Goal: Information Seeking & Learning: Learn about a topic

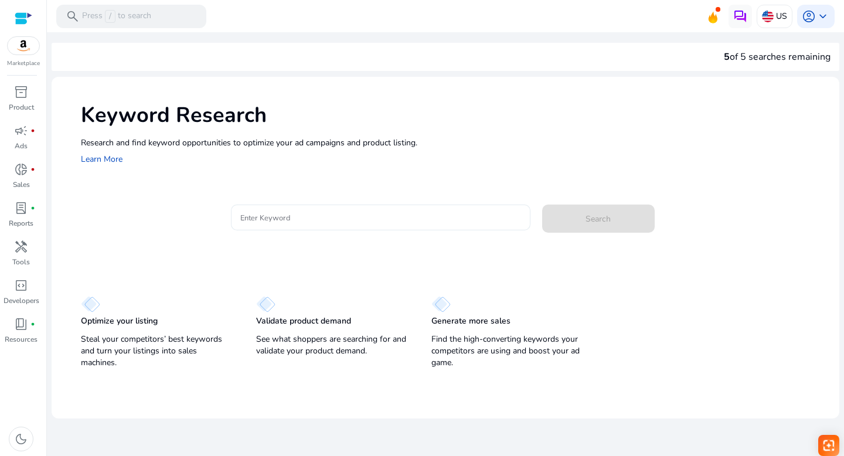
click at [304, 219] on input "Enter Keyword" at bounding box center [380, 217] width 281 height 13
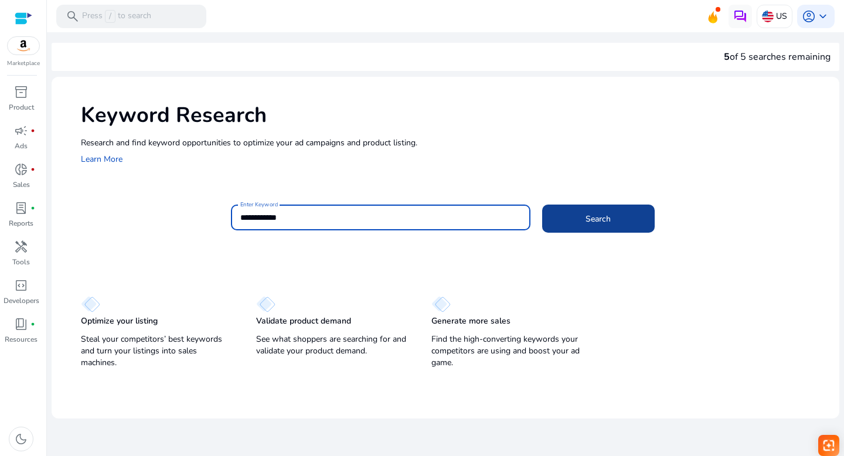
type input "**********"
click at [578, 215] on span at bounding box center [598, 219] width 113 height 28
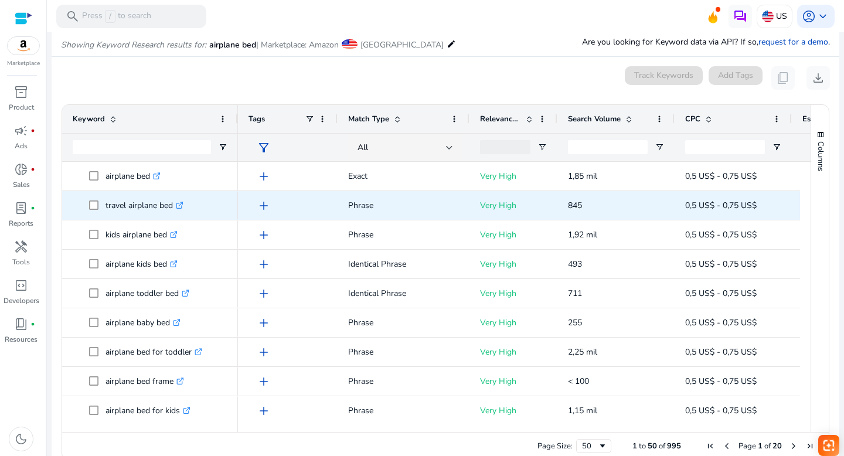
scroll to position [140, 0]
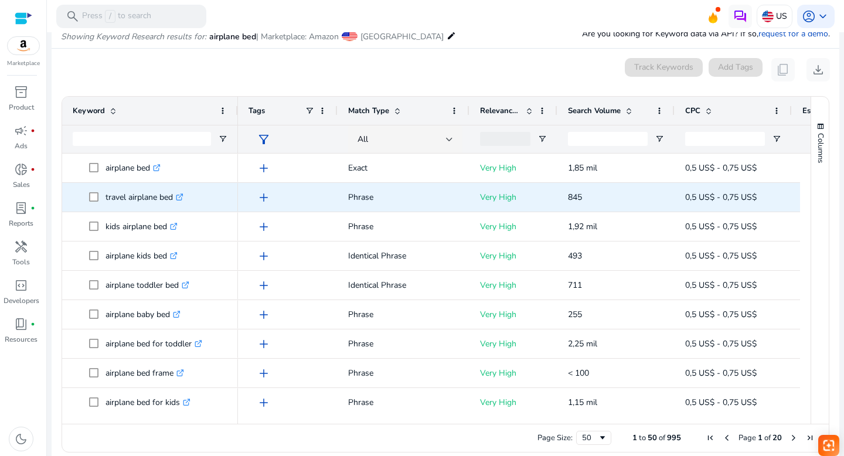
click at [182, 195] on icon at bounding box center [179, 198] width 6 height 6
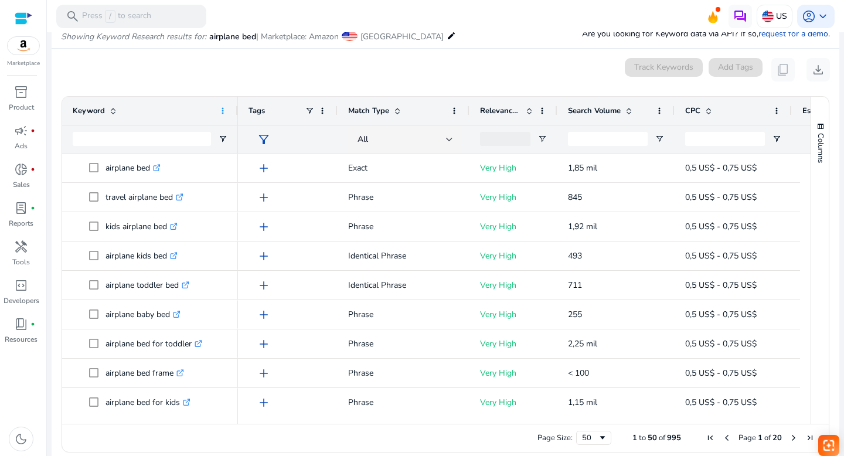
drag, startPoint x: 236, startPoint y: 108, endPoint x: 219, endPoint y: 108, distance: 17.0
click at [219, 108] on div "Keyword" at bounding box center [150, 111] width 176 height 28
drag, startPoint x: 236, startPoint y: 108, endPoint x: 226, endPoint y: 109, distance: 10.0
click at [226, 109] on div "Keyword" at bounding box center [150, 111] width 176 height 28
drag, startPoint x: 237, startPoint y: 110, endPoint x: 226, endPoint y: 111, distance: 11.2
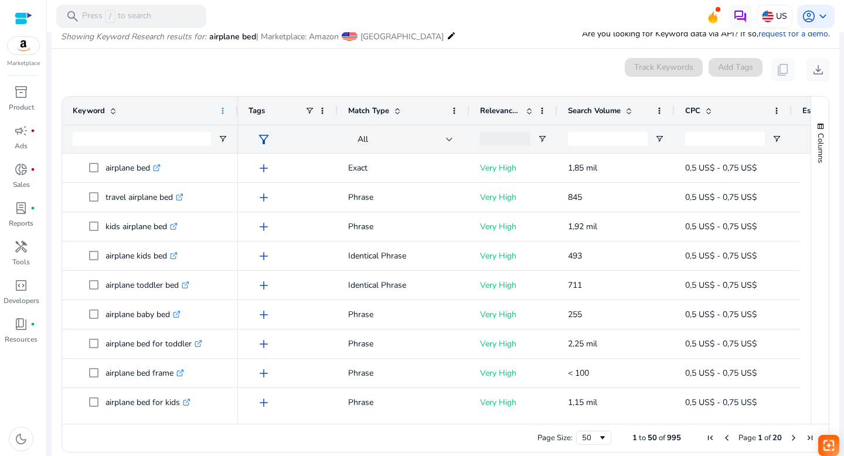
click at [226, 111] on div "Keyword" at bounding box center [150, 111] width 176 height 28
drag, startPoint x: 337, startPoint y: 111, endPoint x: 324, endPoint y: 111, distance: 12.3
click at [324, 111] on div "Tags" at bounding box center [288, 111] width 100 height 28
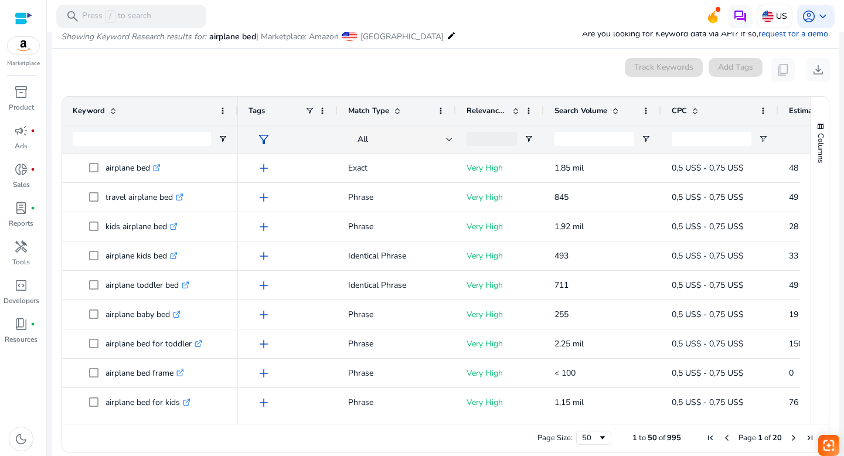
drag, startPoint x: 469, startPoint y: 109, endPoint x: 423, endPoint y: 111, distance: 46.3
click at [423, 111] on div "Match Type" at bounding box center [397, 111] width 118 height 28
drag, startPoint x: 336, startPoint y: 108, endPoint x: 328, endPoint y: 108, distance: 7.6
click at [328, 108] on div "Tags" at bounding box center [288, 111] width 100 height 28
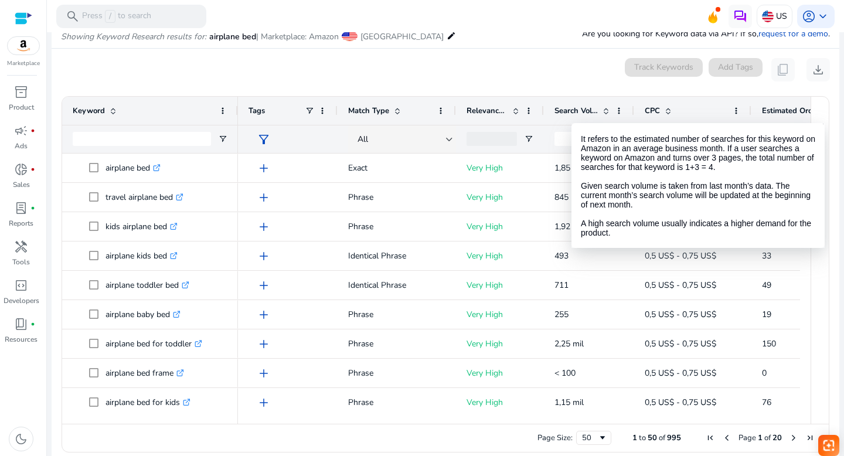
drag, startPoint x: 660, startPoint y: 112, endPoint x: 633, endPoint y: 113, distance: 27.0
click at [633, 113] on div at bounding box center [633, 111] width 5 height 28
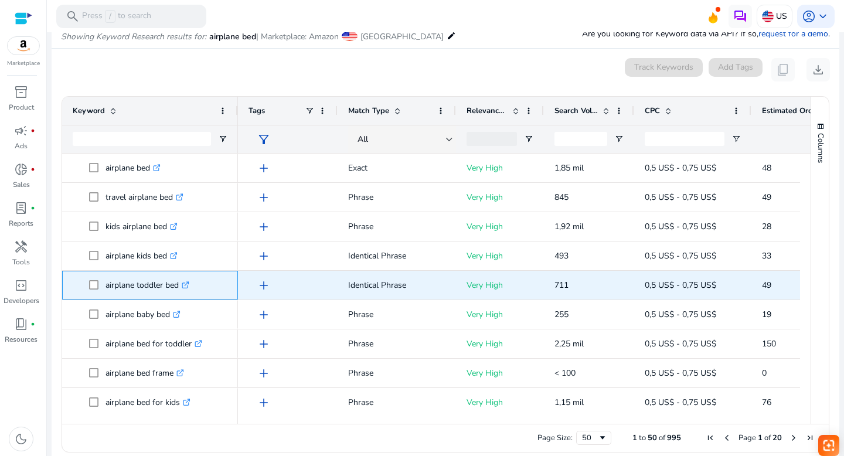
click at [188, 283] on icon ".st0{fill:#2c8af8}" at bounding box center [186, 285] width 8 height 8
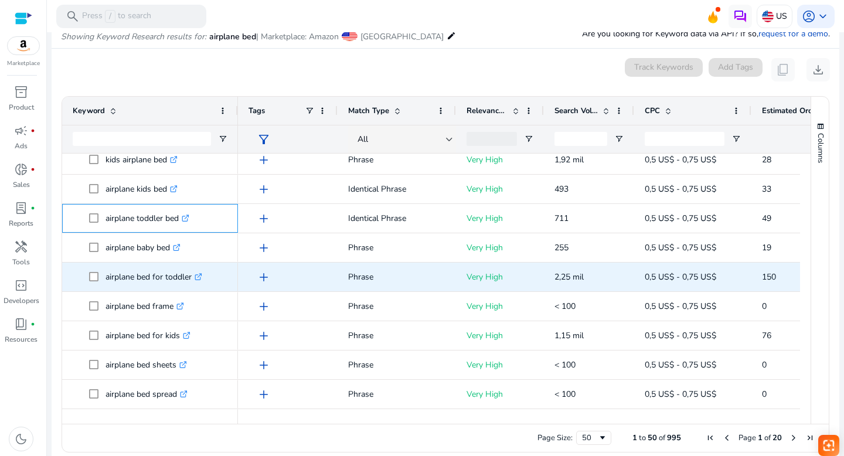
scroll to position [71, 0]
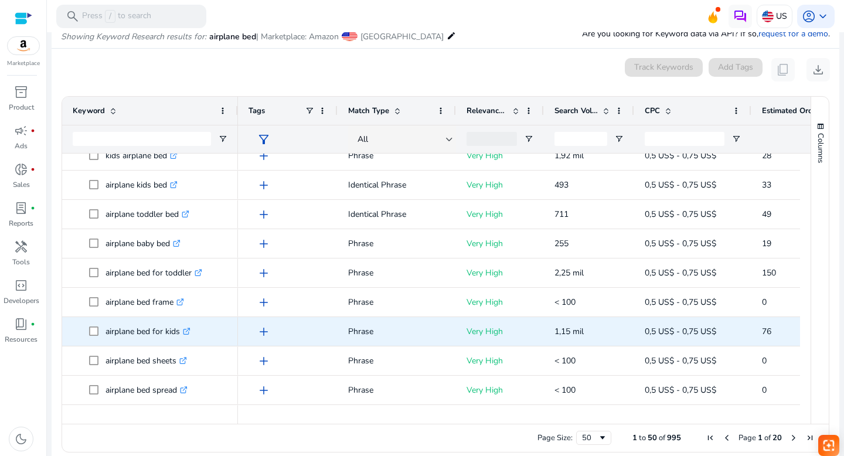
click at [190, 329] on icon at bounding box center [188, 330] width 4 height 4
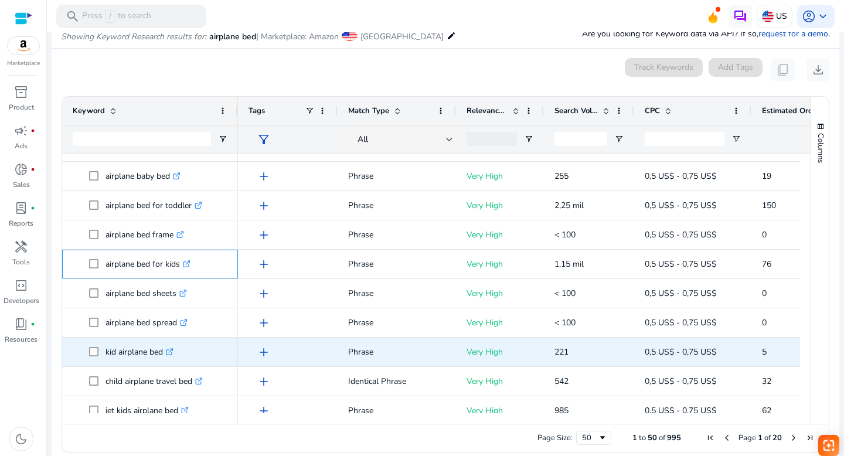
scroll to position [155, 0]
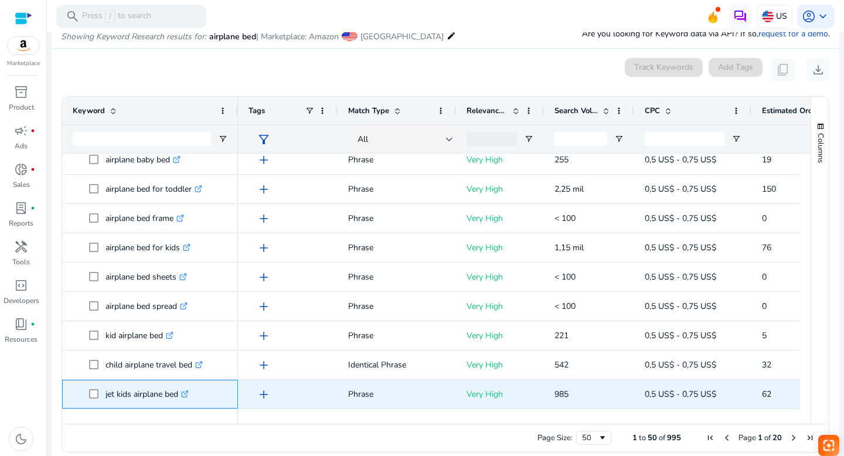
click at [187, 394] on icon at bounding box center [186, 392] width 4 height 4
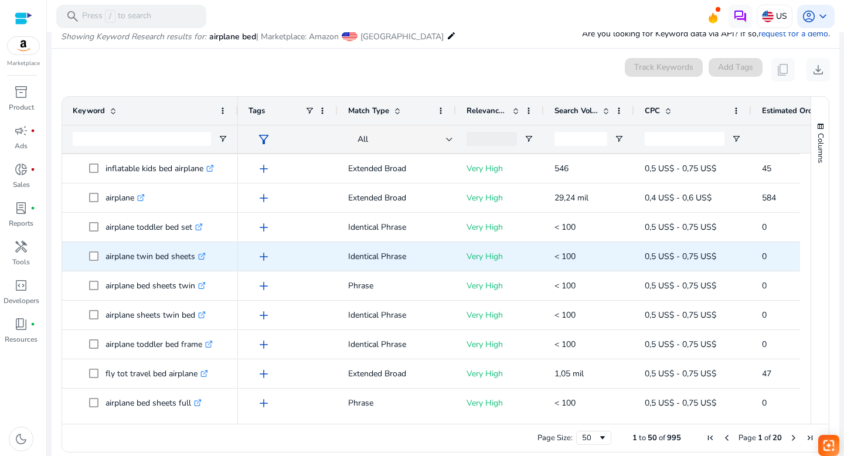
scroll to position [521, 0]
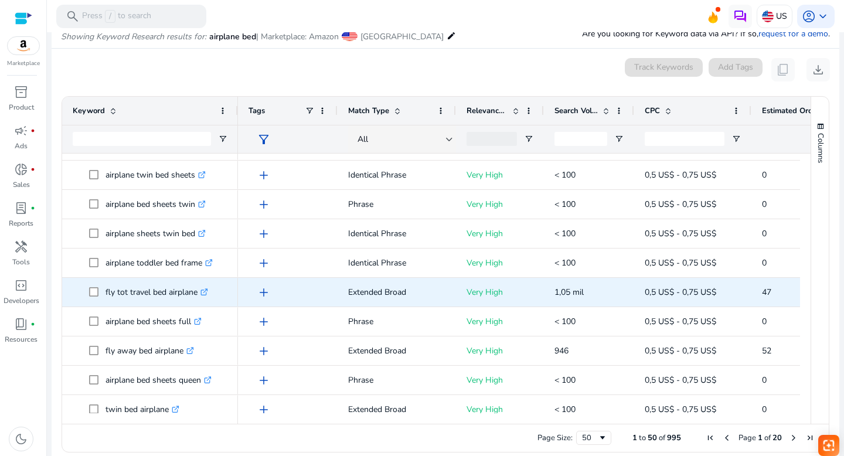
click at [206, 292] on icon at bounding box center [205, 290] width 4 height 4
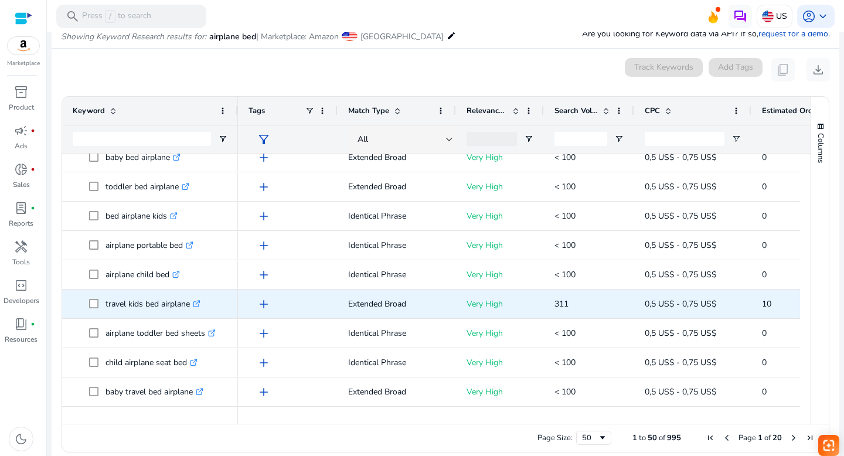
scroll to position [979, 0]
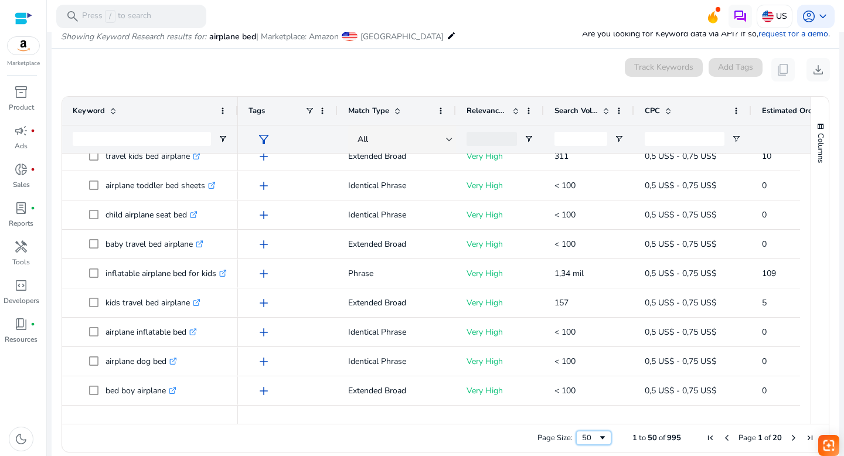
click at [603, 440] on div "50" at bounding box center [593, 438] width 35 height 14
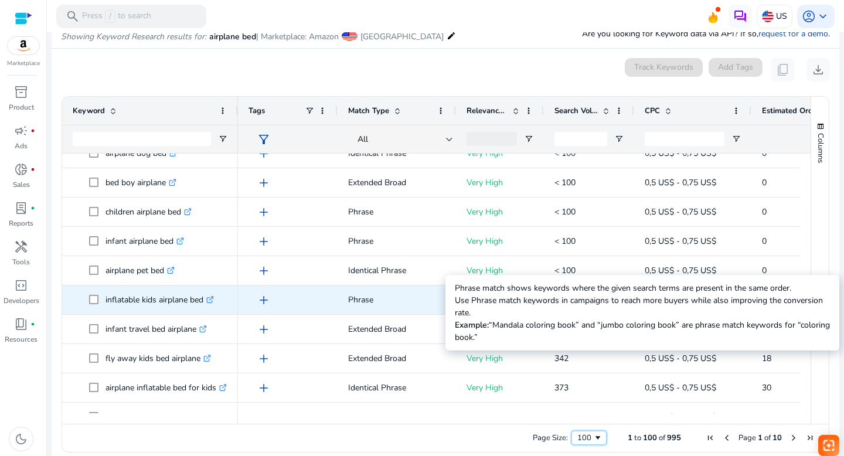
scroll to position [1187, 0]
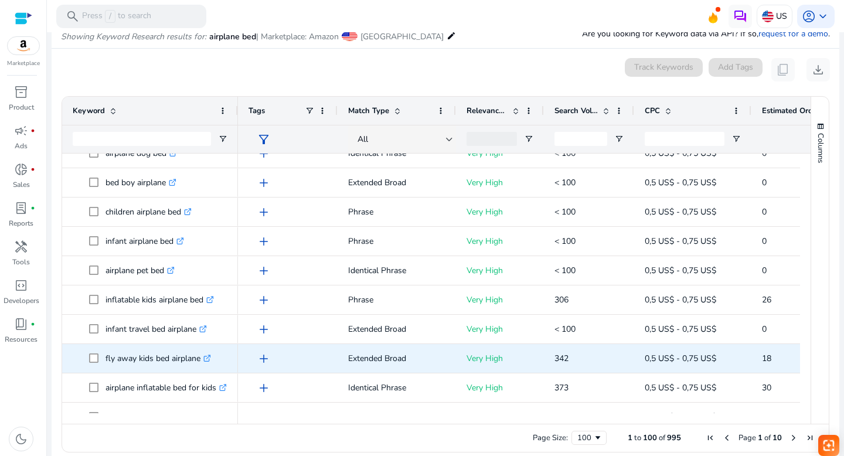
click at [209, 356] on icon ".st0{fill:#2c8af8}" at bounding box center [207, 359] width 8 height 8
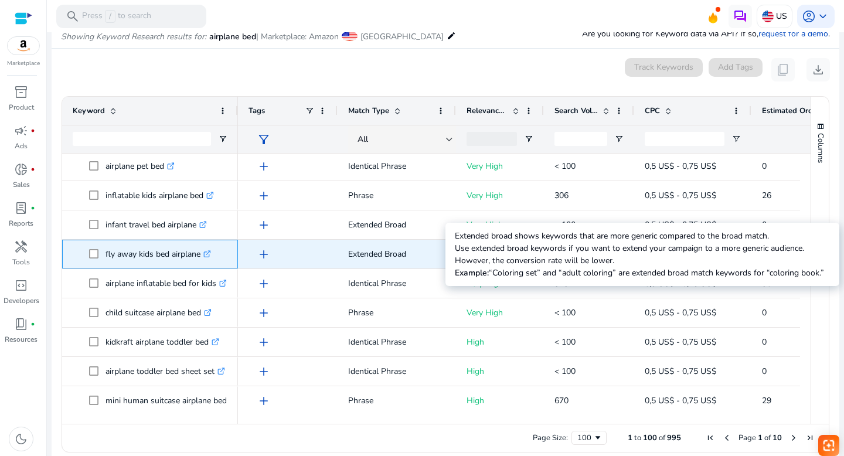
scroll to position [0, 0]
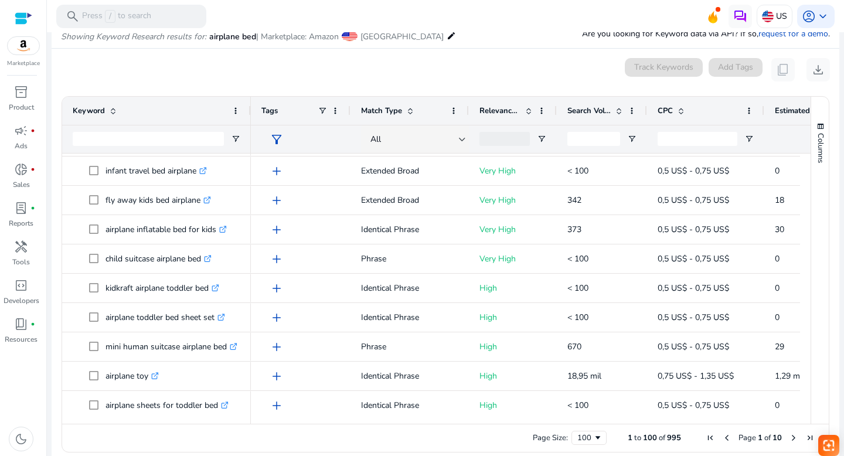
drag, startPoint x: 235, startPoint y: 110, endPoint x: 247, endPoint y: 110, distance: 12.9
click at [248, 110] on div at bounding box center [250, 111] width 5 height 28
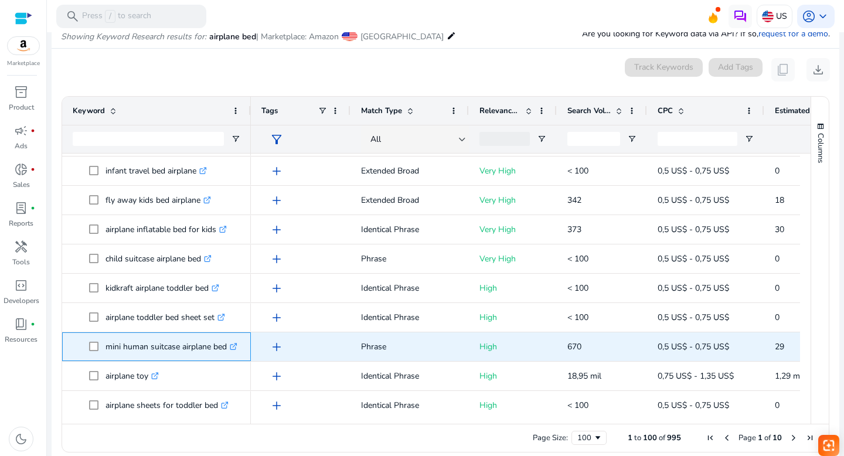
click at [236, 345] on icon ".st0{fill:#2c8af8}" at bounding box center [234, 347] width 8 height 8
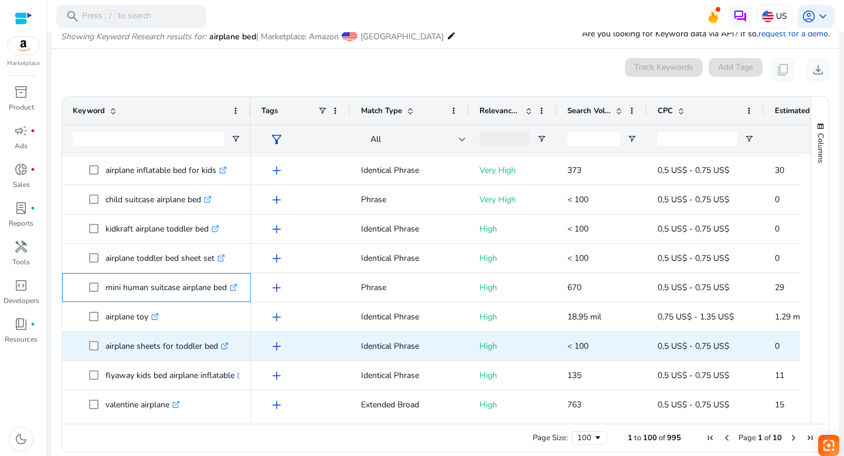
scroll to position [1440, 0]
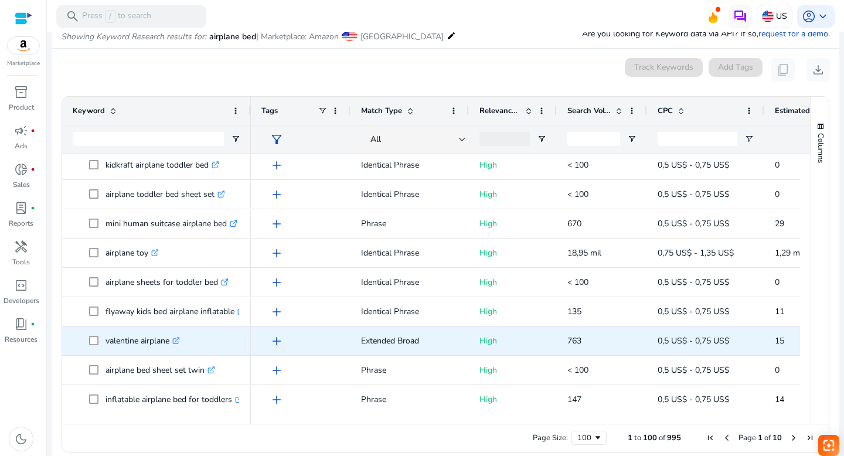
click at [179, 339] on icon ".st0{fill:#2c8af8}" at bounding box center [176, 341] width 8 height 8
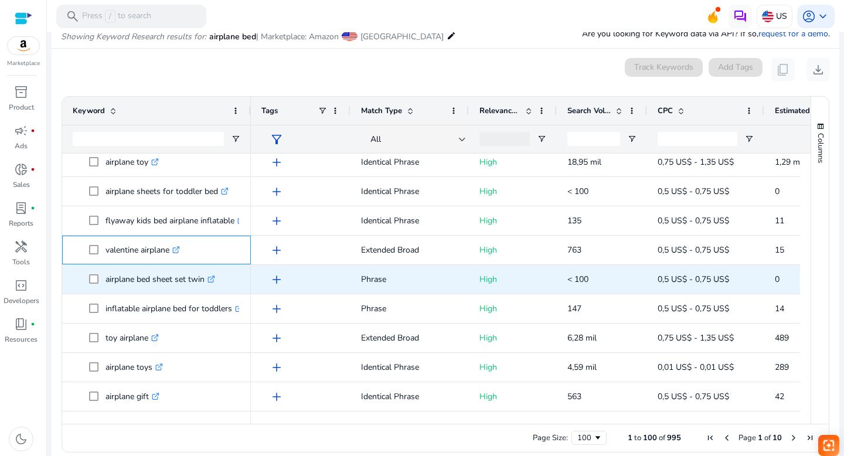
scroll to position [1566, 0]
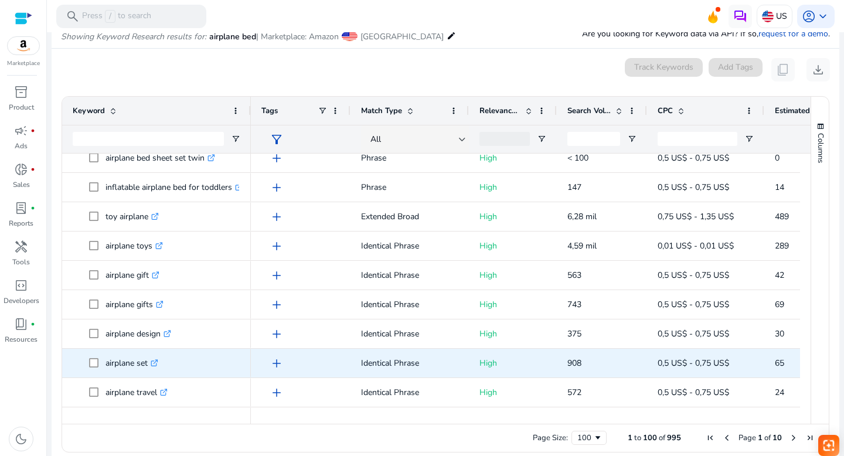
click at [158, 362] on icon at bounding box center [156, 361] width 4 height 4
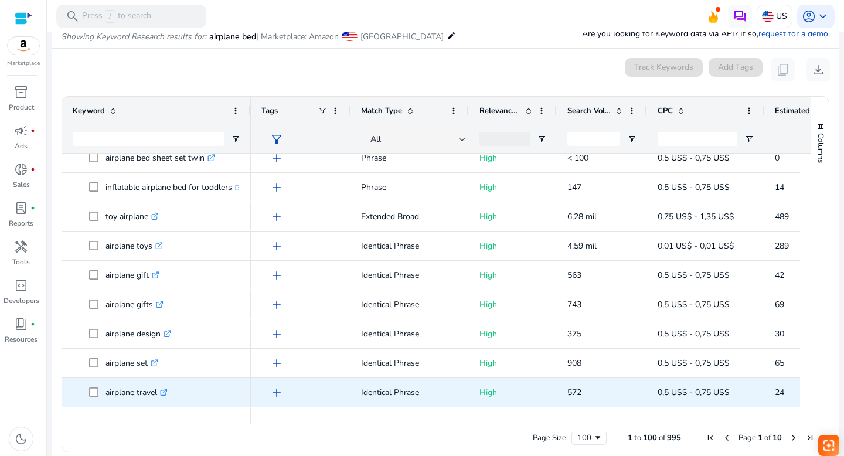
click at [165, 391] on icon ".st0{fill:#2c8af8}" at bounding box center [164, 393] width 8 height 8
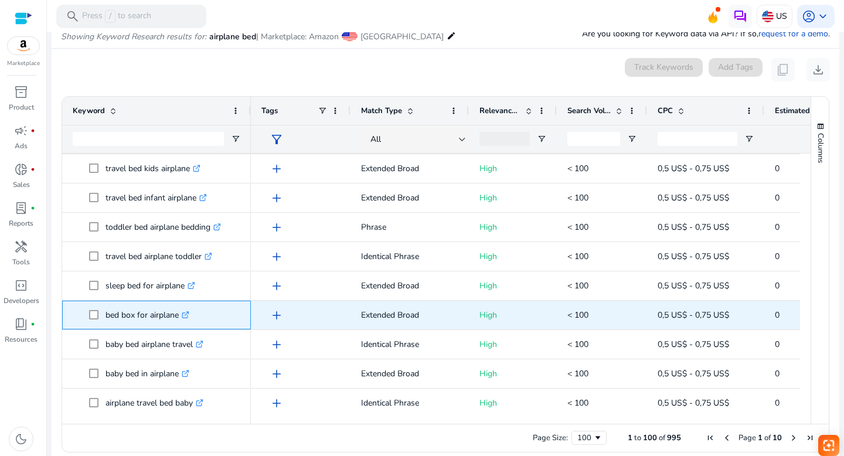
click at [188, 314] on icon at bounding box center [187, 313] width 4 height 4
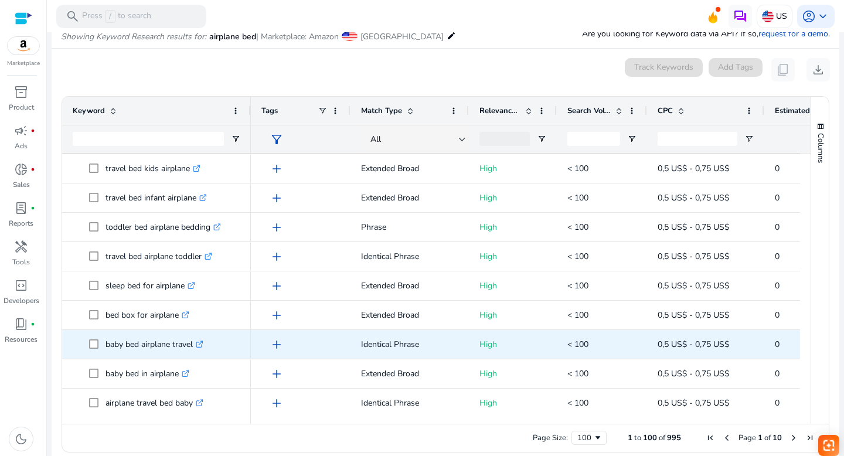
click at [203, 344] on icon ".st0{fill:#2c8af8}" at bounding box center [200, 345] width 8 height 8
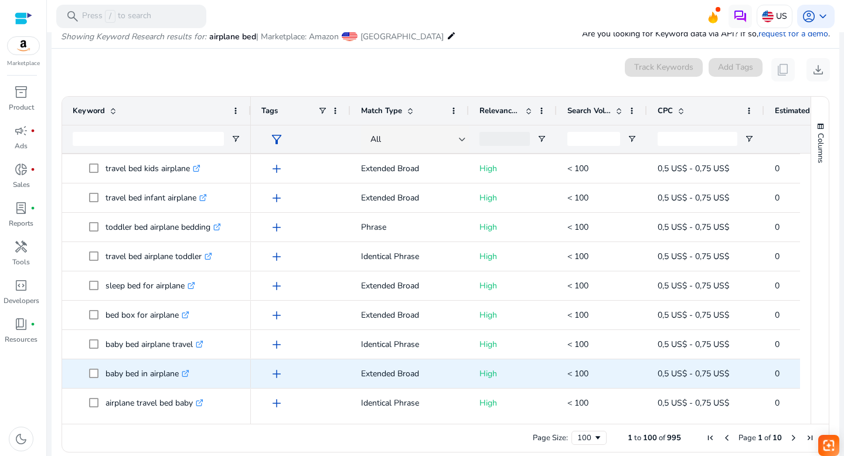
click at [188, 373] on icon ".st0{fill:#2c8af8}" at bounding box center [186, 374] width 8 height 8
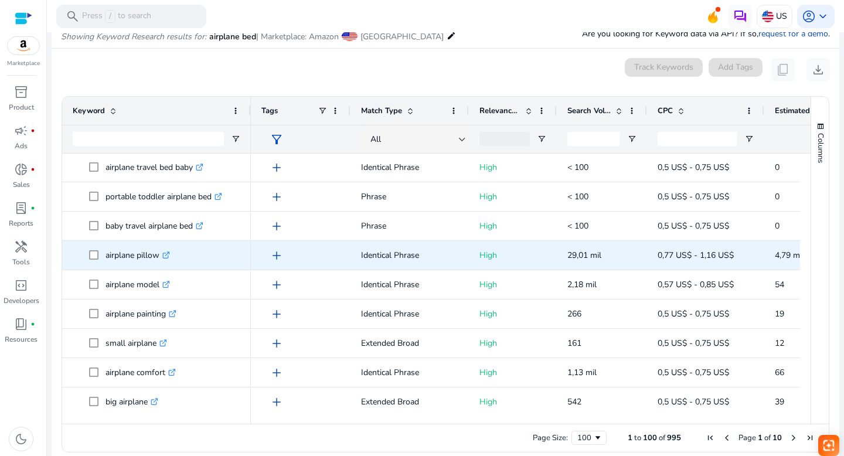
scroll to position [2206, 0]
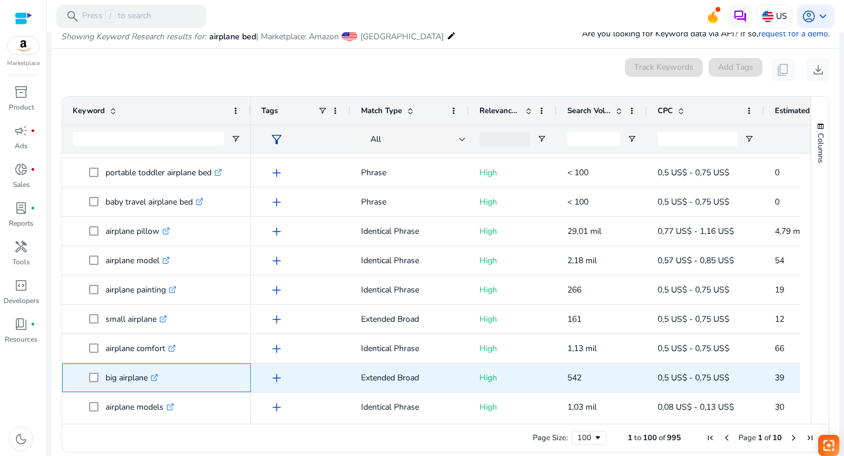
click at [157, 376] on icon ".st0{fill:#2c8af8}" at bounding box center [155, 378] width 8 height 8
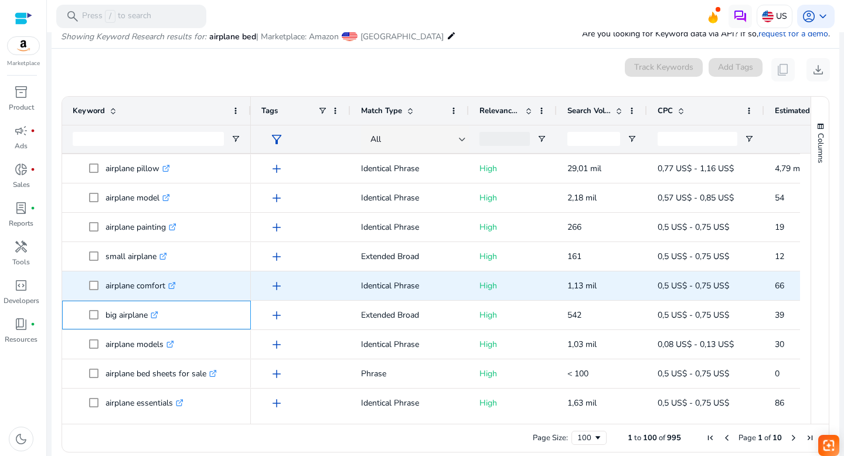
scroll to position [2357, 0]
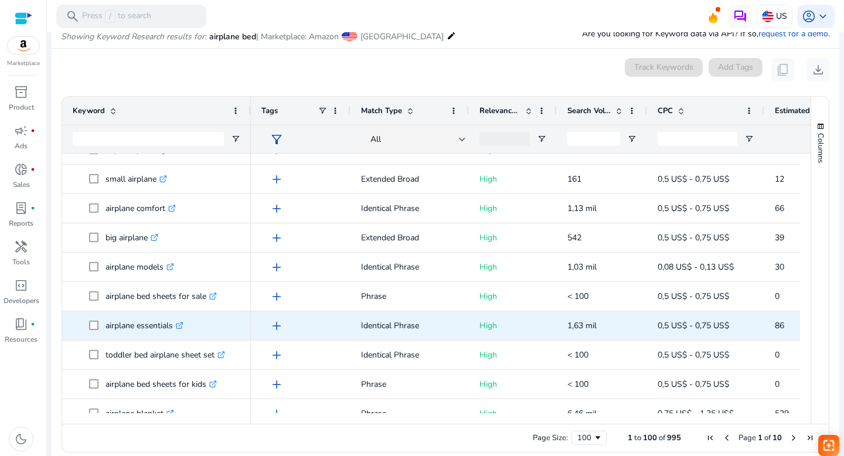
click at [181, 326] on icon ".st0{fill:#2c8af8}" at bounding box center [180, 326] width 8 height 8
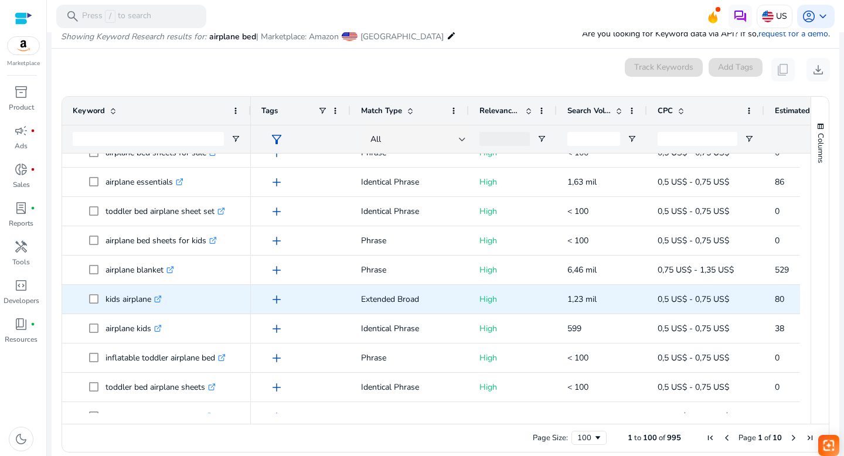
click at [160, 297] on icon ".st0{fill:#2c8af8}" at bounding box center [158, 299] width 8 height 8
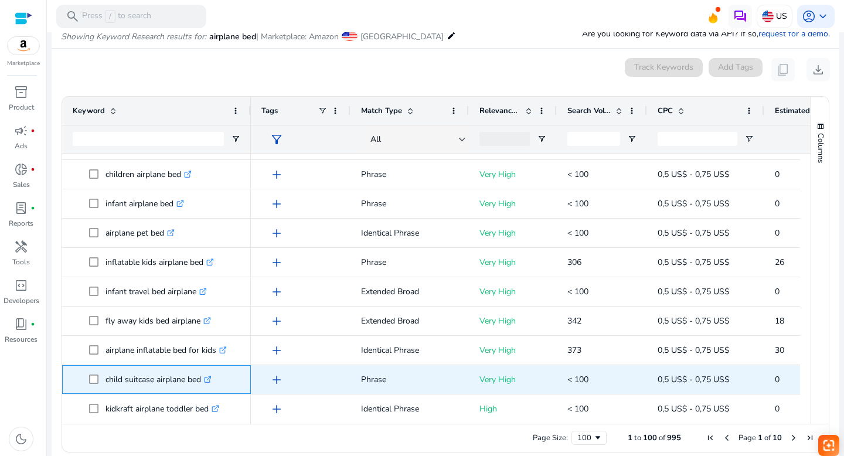
click at [211, 378] on icon at bounding box center [209, 378] width 4 height 4
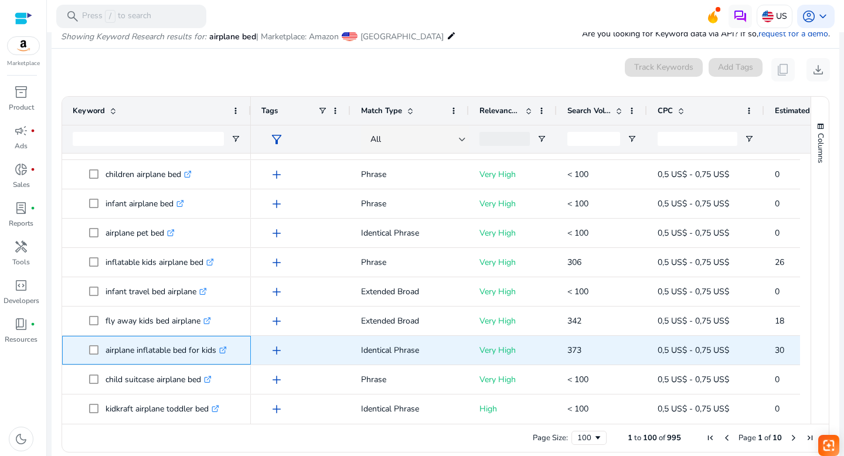
click at [226, 348] on icon ".st0{fill:#2c8af8}" at bounding box center [223, 350] width 8 height 8
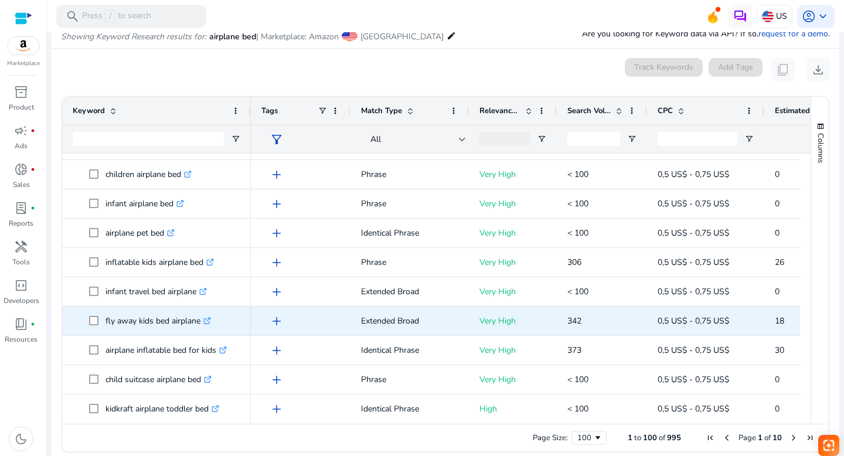
click at [206, 320] on icon ".st0{fill:#2c8af8}" at bounding box center [207, 321] width 8 height 8
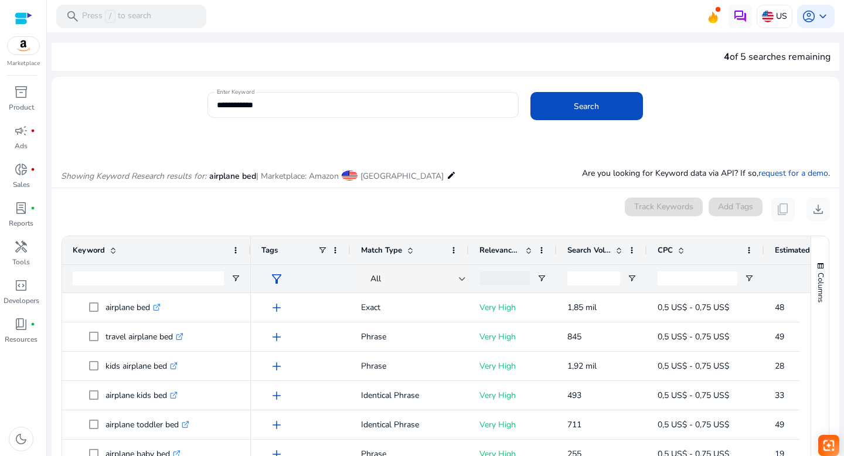
click at [535, 31] on mat-toolbar "search Press / to search US account_circle keyboard_arrow_down" at bounding box center [445, 16] width 797 height 32
